Goal: Information Seeking & Learning: Check status

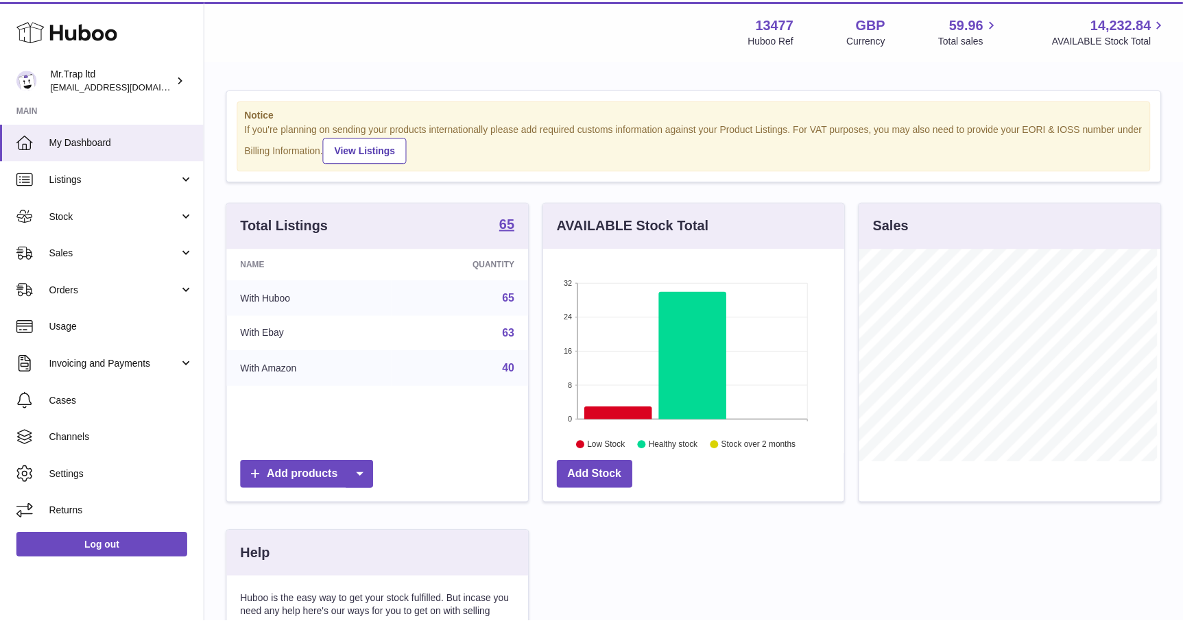
scroll to position [213, 303]
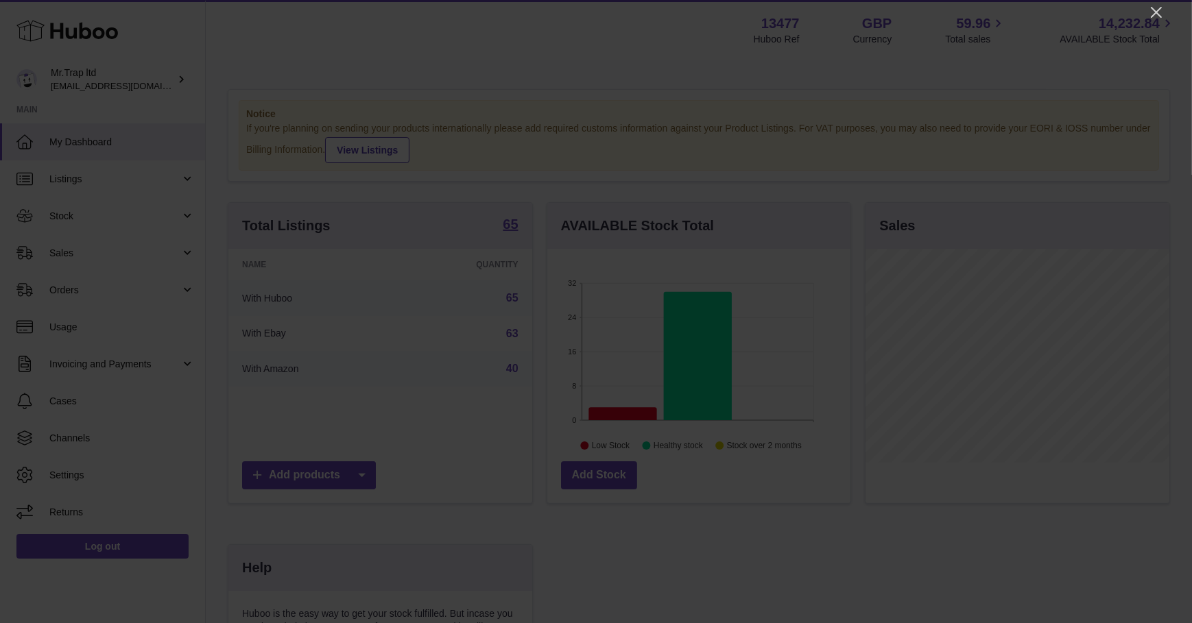
click at [1156, 14] on icon "Close" at bounding box center [1156, 12] width 16 height 16
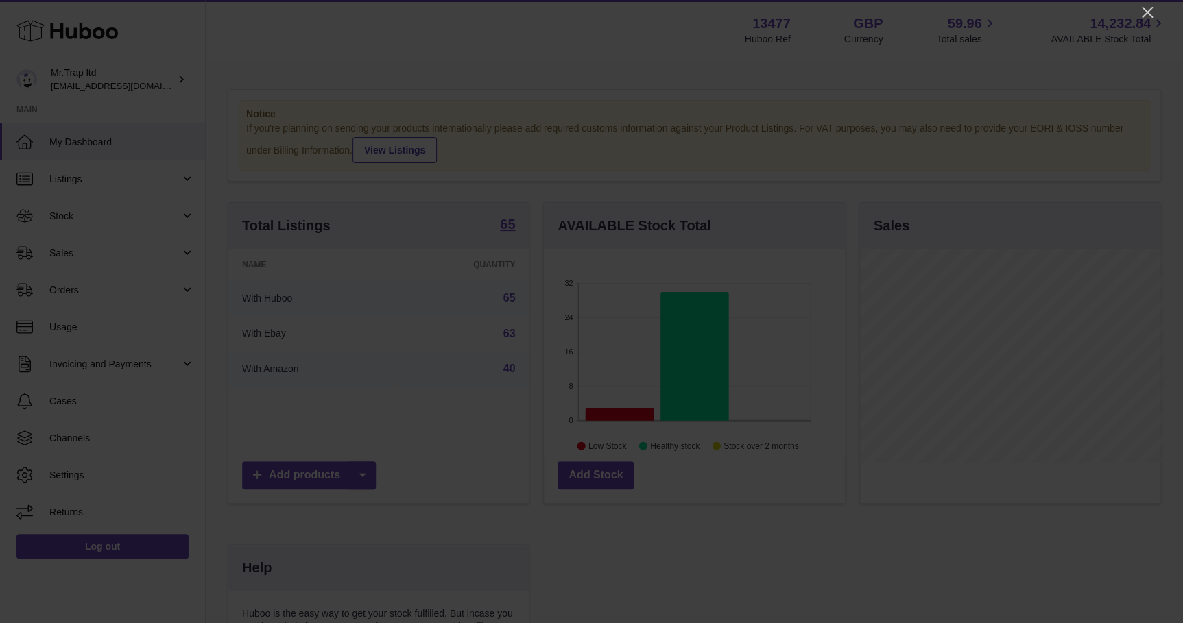
scroll to position [685541, 685454]
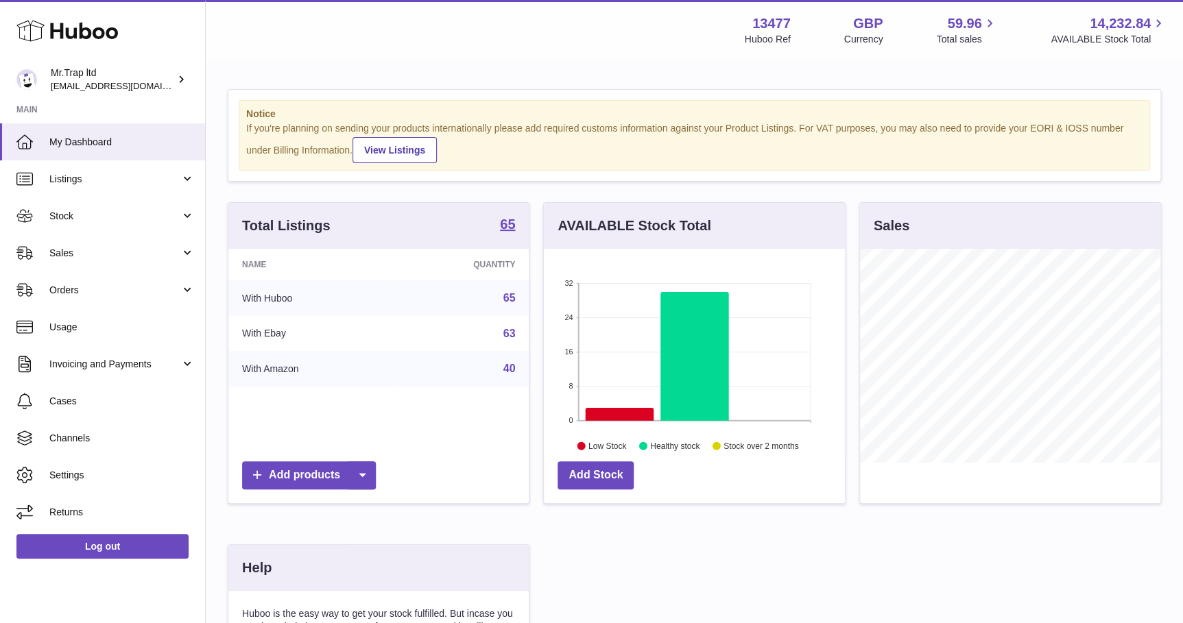
click at [97, 245] on link "Sales" at bounding box center [102, 253] width 205 height 37
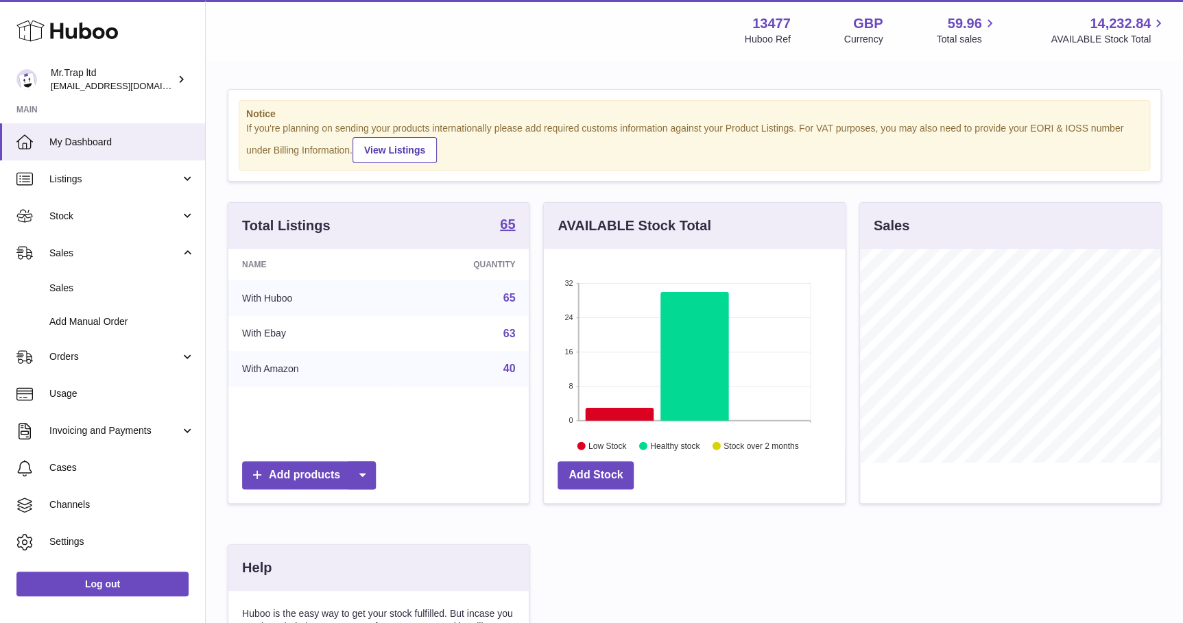
click at [102, 282] on span "Sales" at bounding box center [121, 288] width 145 height 13
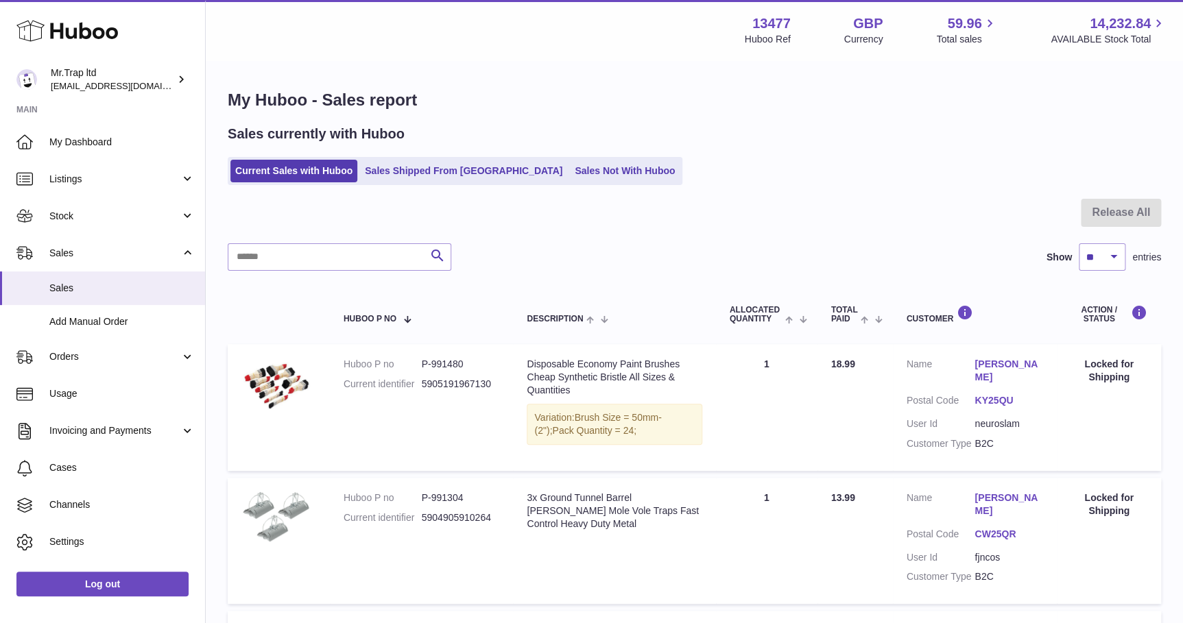
click at [597, 187] on div "My Huboo - Sales report Sales currently with Huboo Current Sales with Huboo Sal…" at bounding box center [694, 483] width 977 height 843
click at [587, 178] on link "Sales Not With Huboo" at bounding box center [625, 171] width 110 height 23
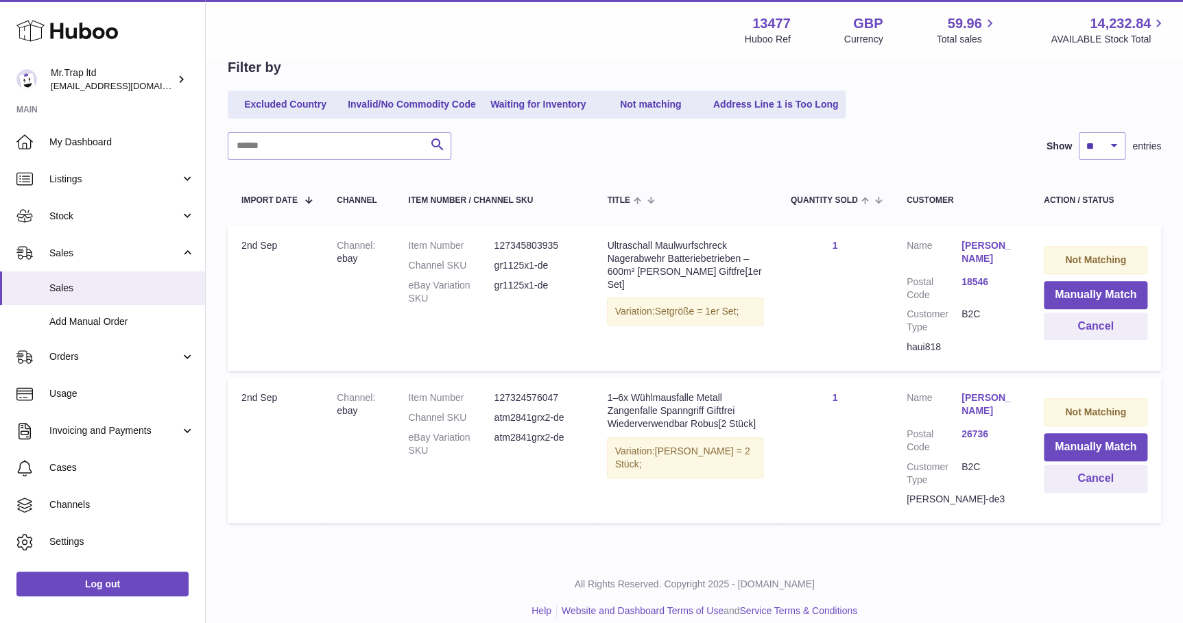
scroll to position [143, 0]
